Goal: Entertainment & Leisure: Browse casually

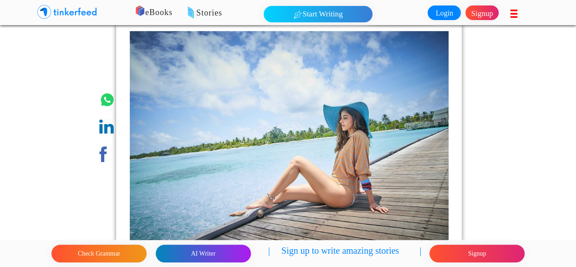
scroll to position [365, 0]
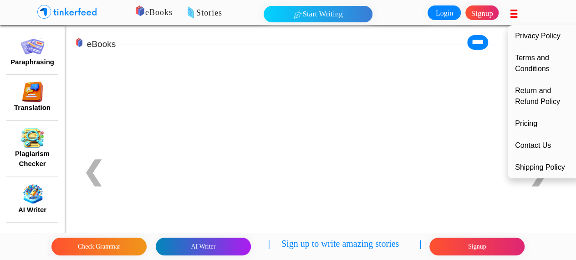
click at [514, 14] on icon at bounding box center [516, 13] width 10 height 11
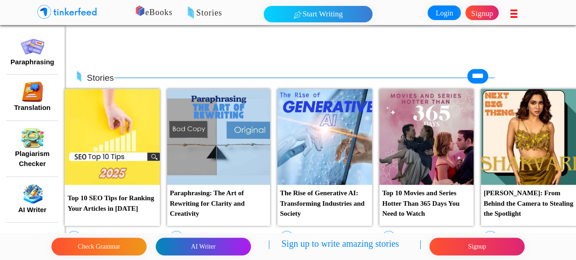
scroll to position [287, 0]
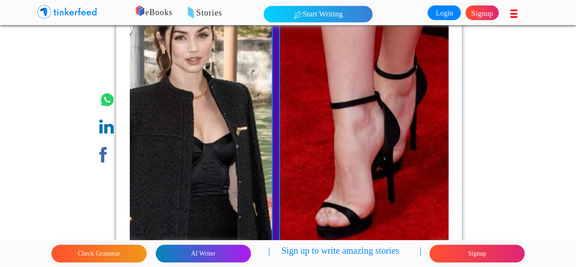
scroll to position [4432, 0]
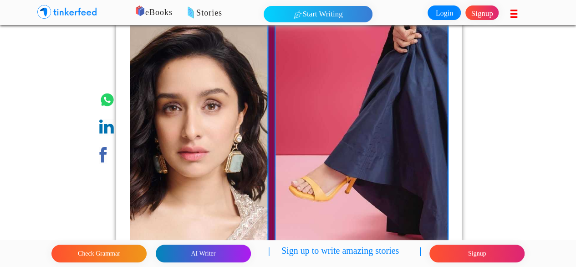
scroll to position [6257, 0]
